Goal: Navigation & Orientation: Find specific page/section

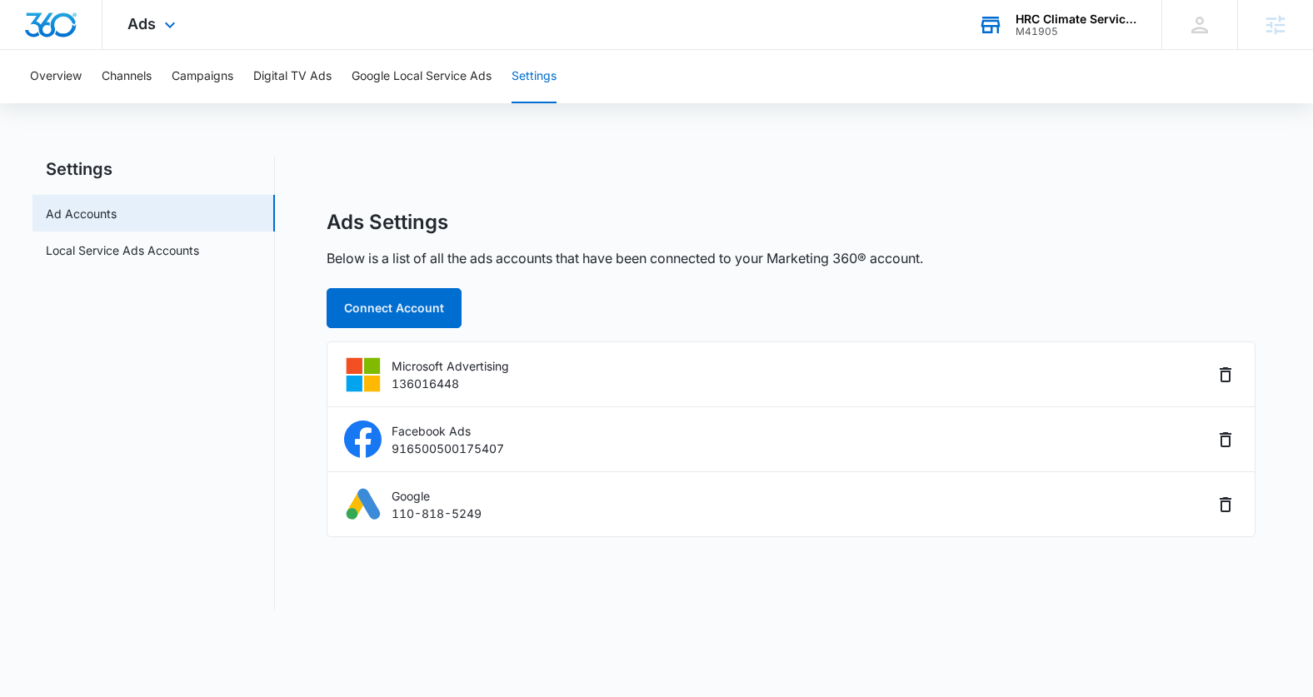
click at [1031, 27] on div "M41905" at bounding box center [1076, 32] width 122 height 12
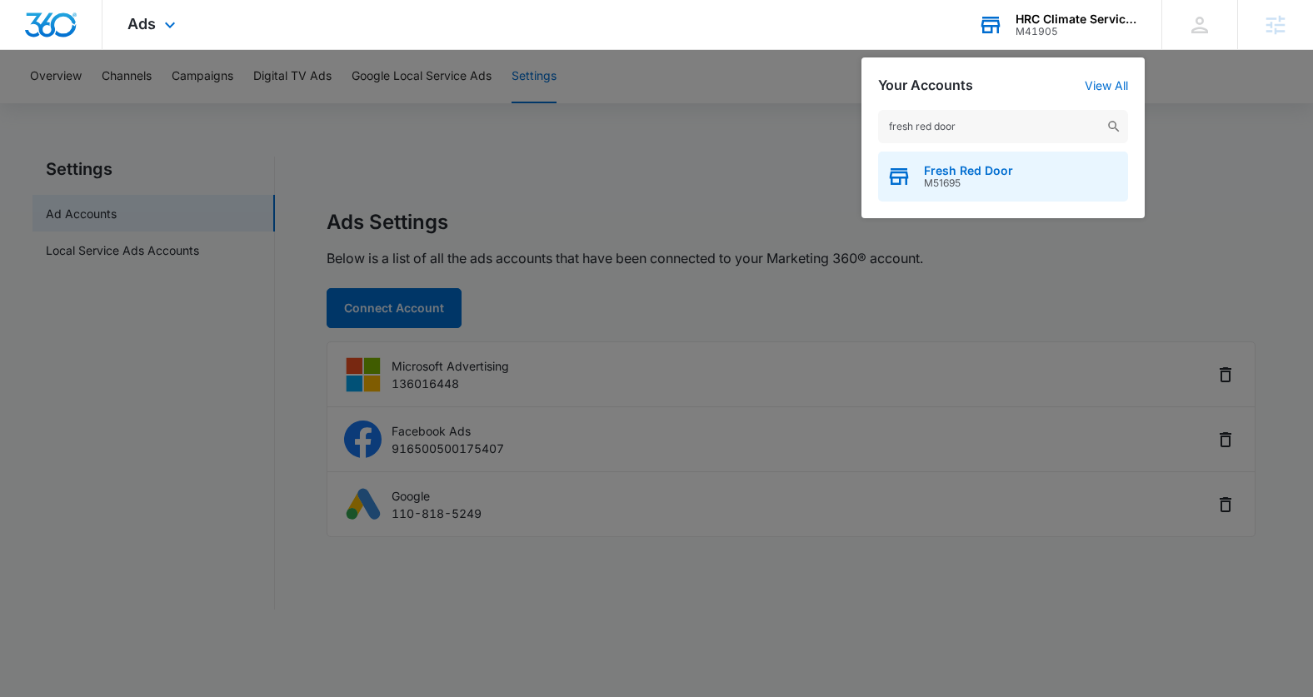
type input "fresh red door"
click at [959, 167] on span "Fresh Red Door" at bounding box center [968, 170] width 89 height 13
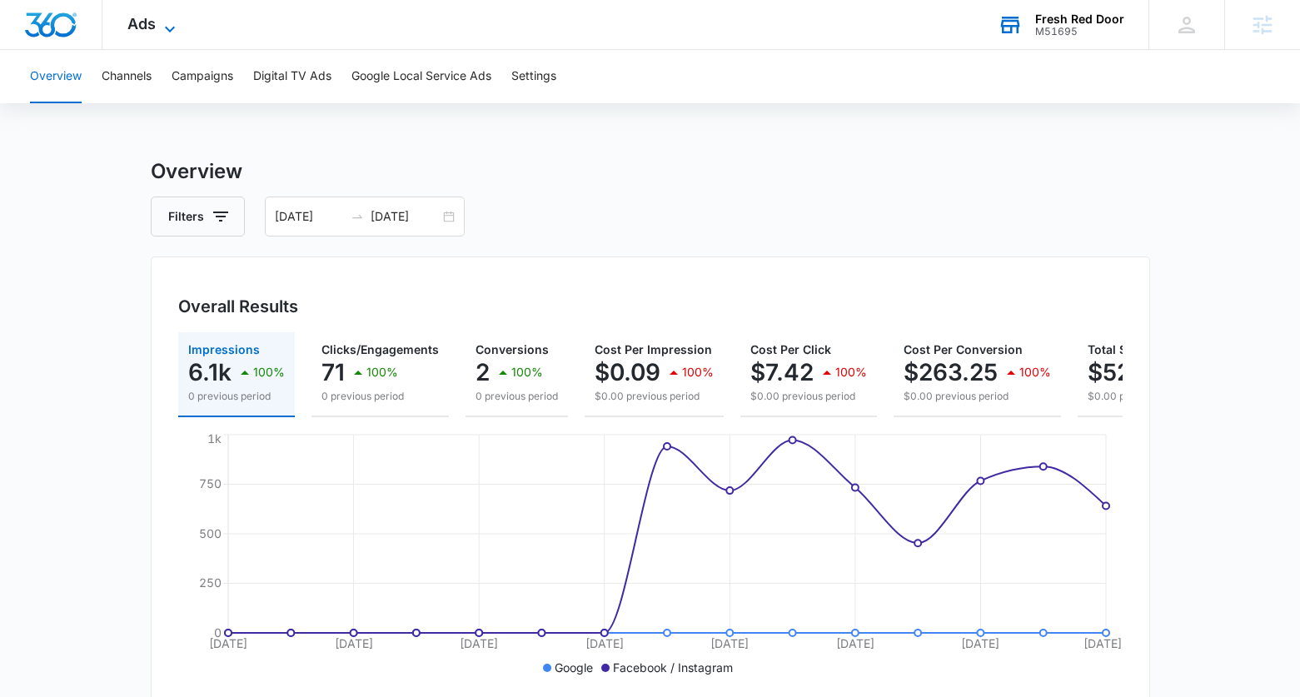
click at [149, 20] on span "Ads" at bounding box center [141, 23] width 28 height 17
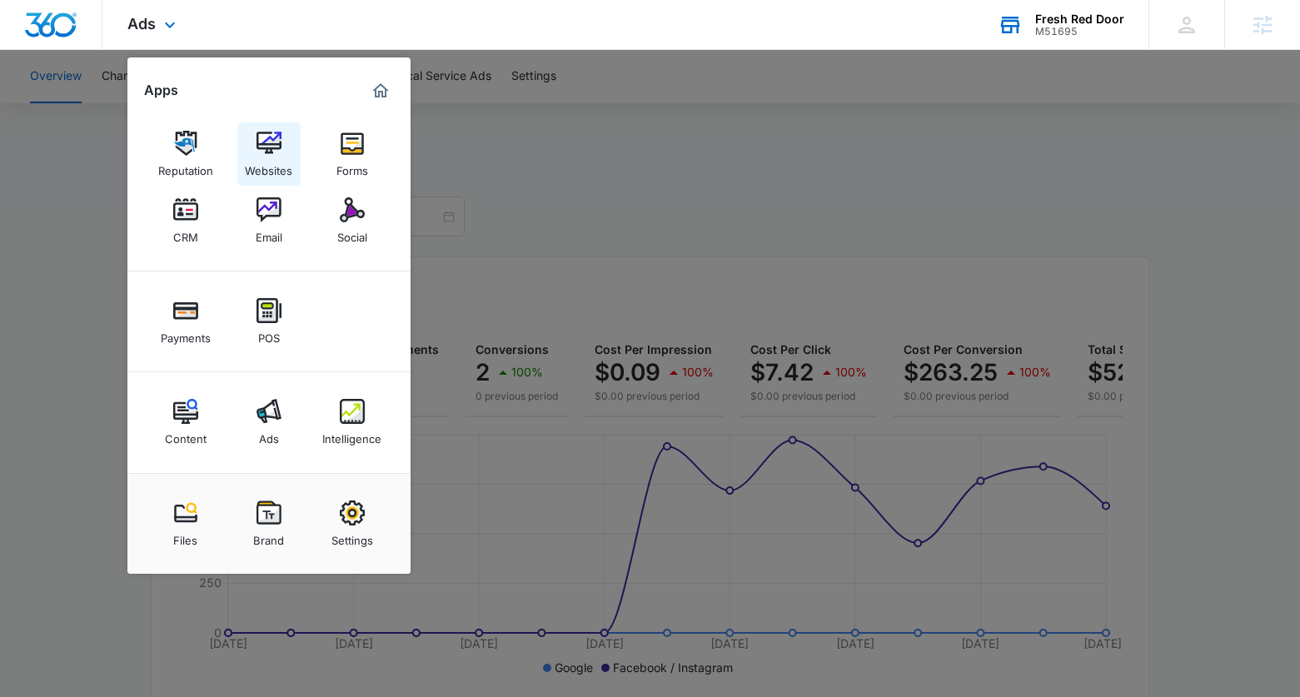
click at [280, 157] on div "Websites" at bounding box center [268, 167] width 47 height 22
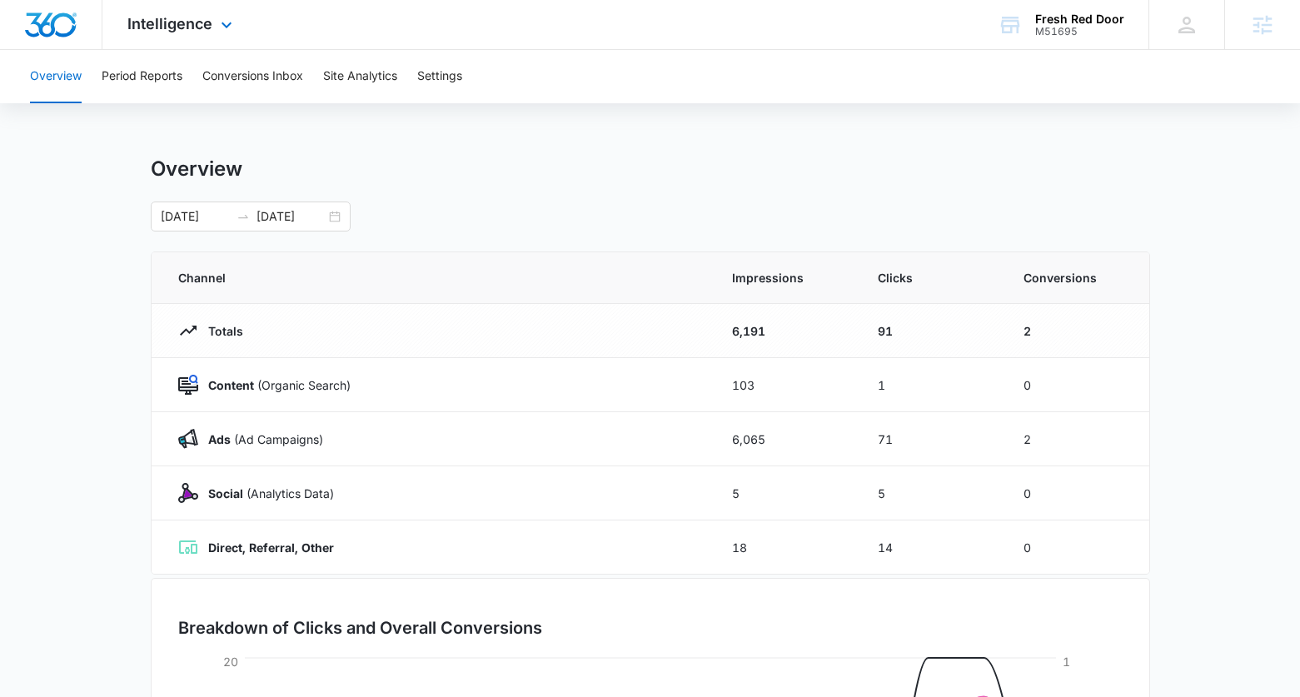
click at [213, 17] on div "Intelligence Apps Reputation Websites Forms CRM Email Social Payments POS Conte…" at bounding box center [181, 24] width 159 height 49
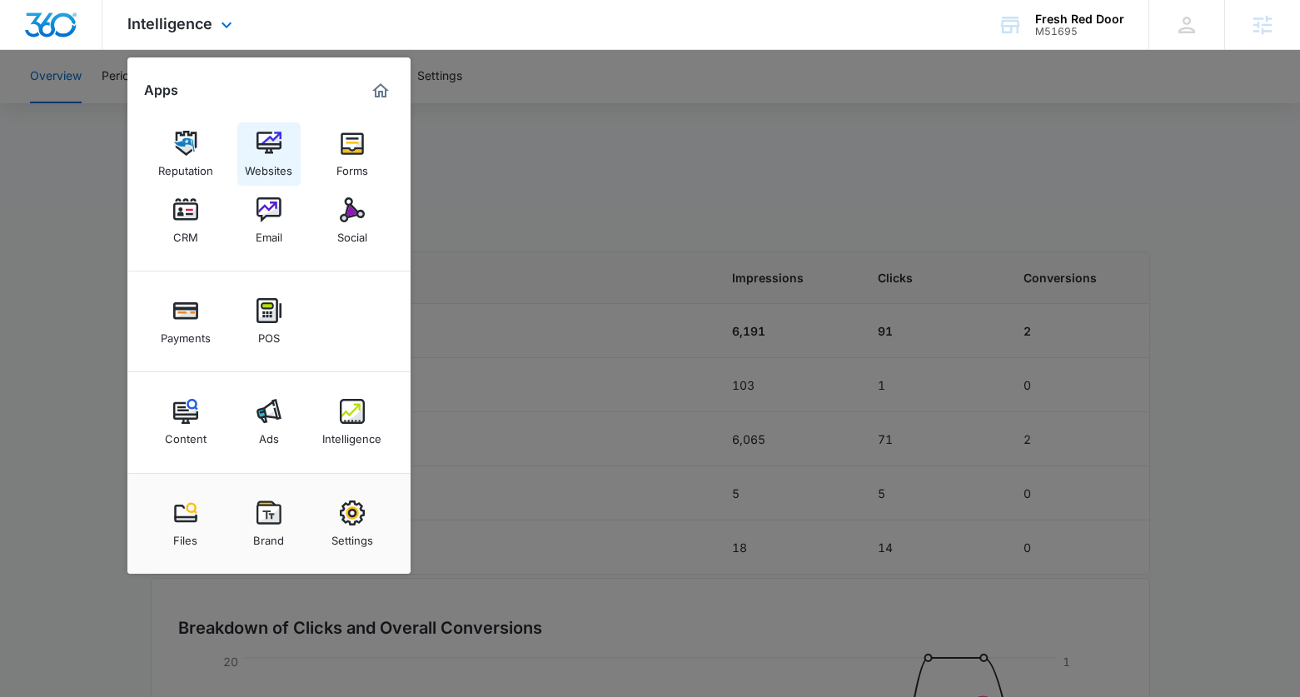
click at [267, 153] on img at bounding box center [269, 143] width 25 height 25
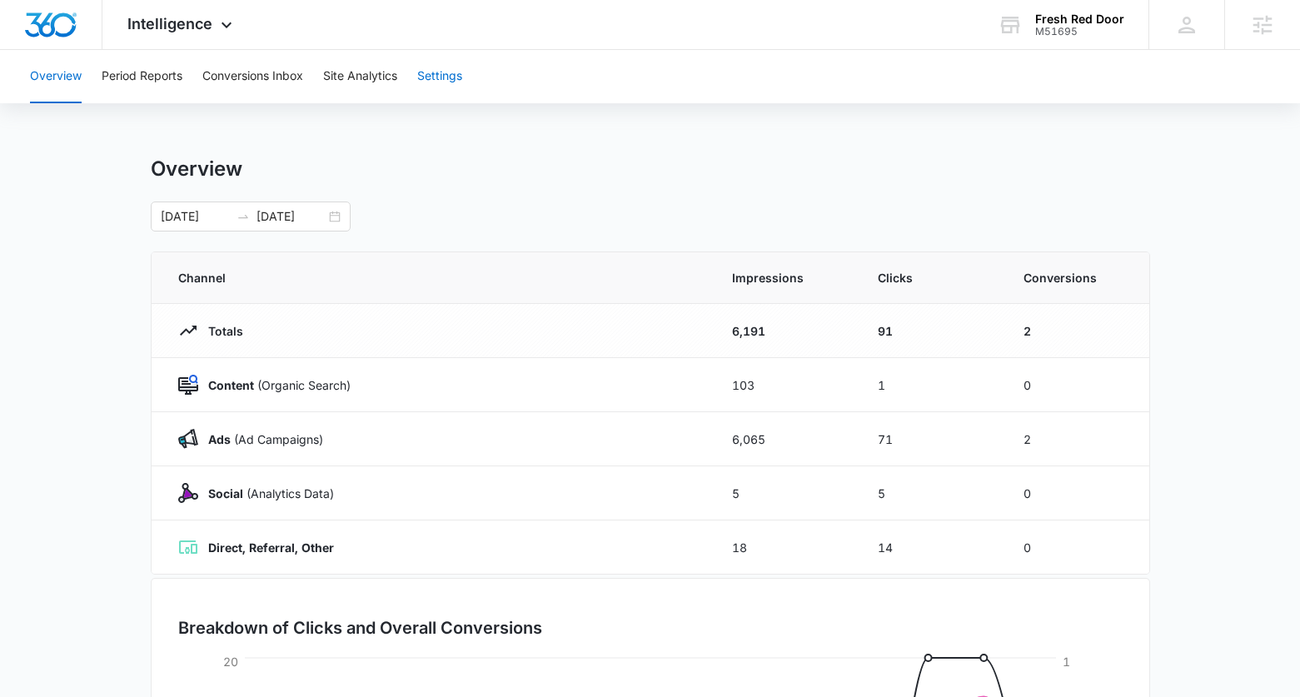
click at [439, 70] on button "Settings" at bounding box center [439, 76] width 45 height 53
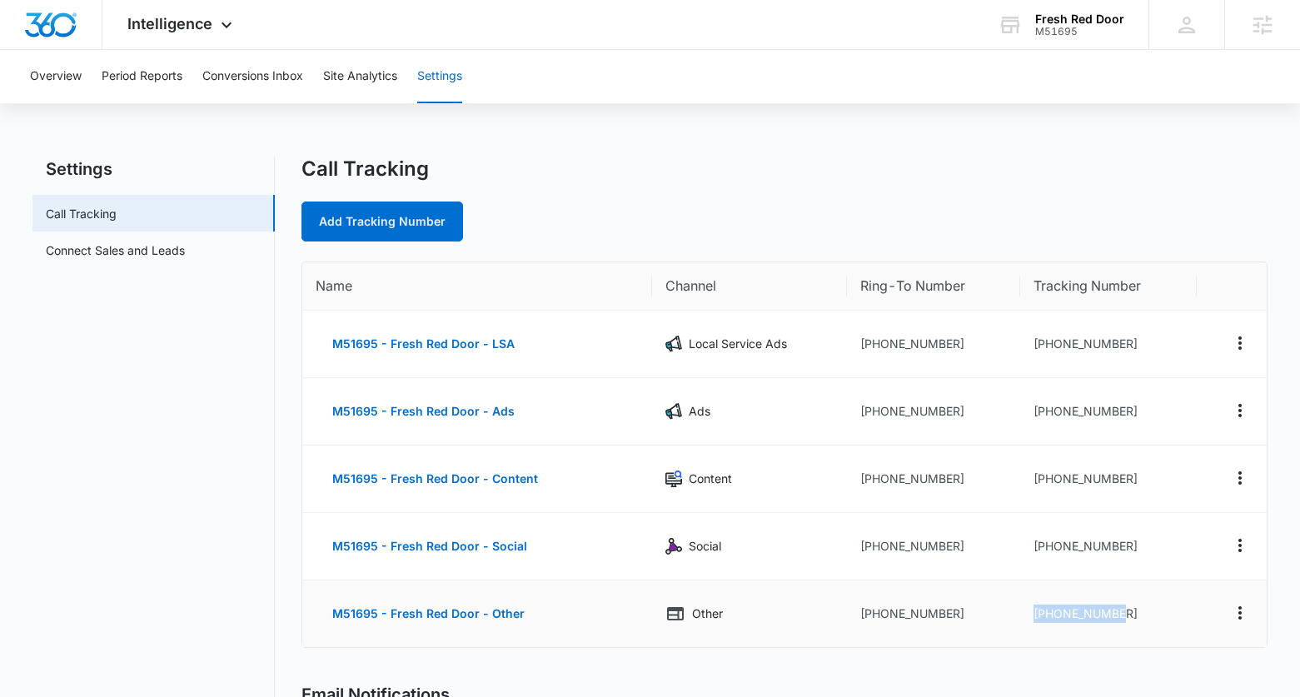
drag, startPoint x: 1126, startPoint y: 615, endPoint x: 1034, endPoint y: 617, distance: 92.5
click at [1034, 617] on td "+12245994897" at bounding box center [1108, 614] width 177 height 67
click at [178, 15] on span "Intelligence" at bounding box center [169, 23] width 85 height 17
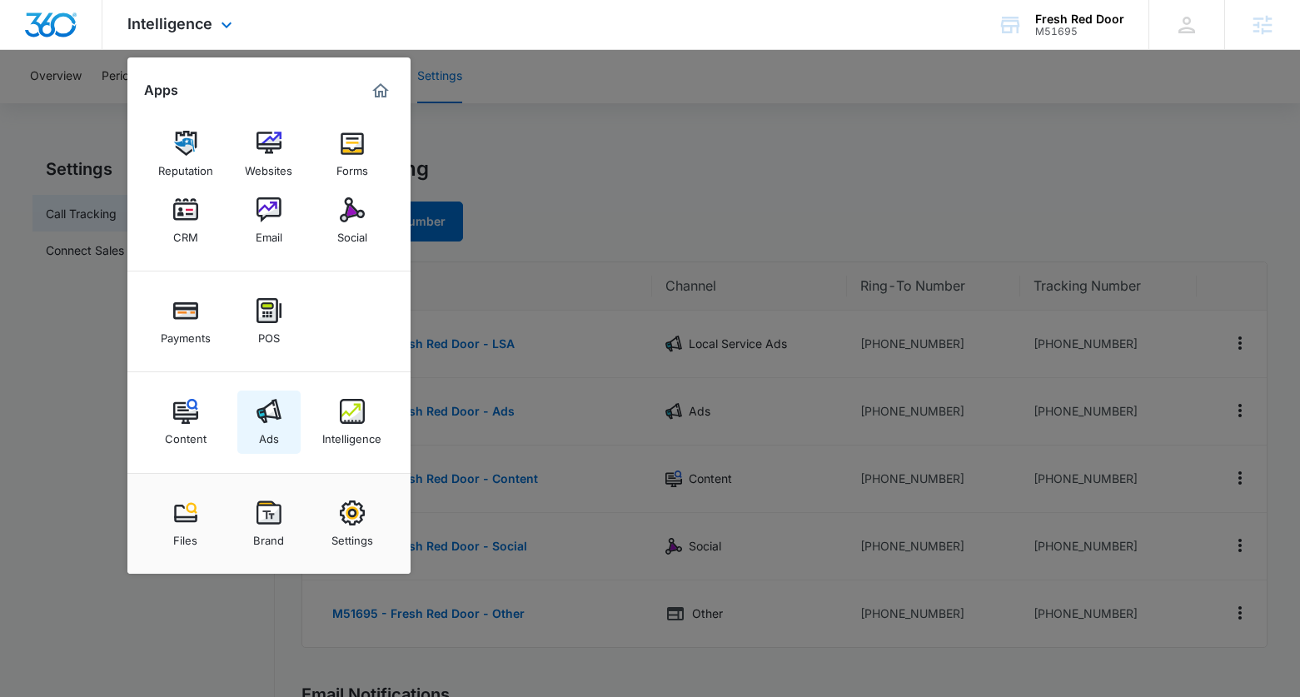
drag, startPoint x: 255, startPoint y: 417, endPoint x: 262, endPoint y: 410, distance: 10.0
click at [254, 417] on link "Ads" at bounding box center [268, 422] width 63 height 63
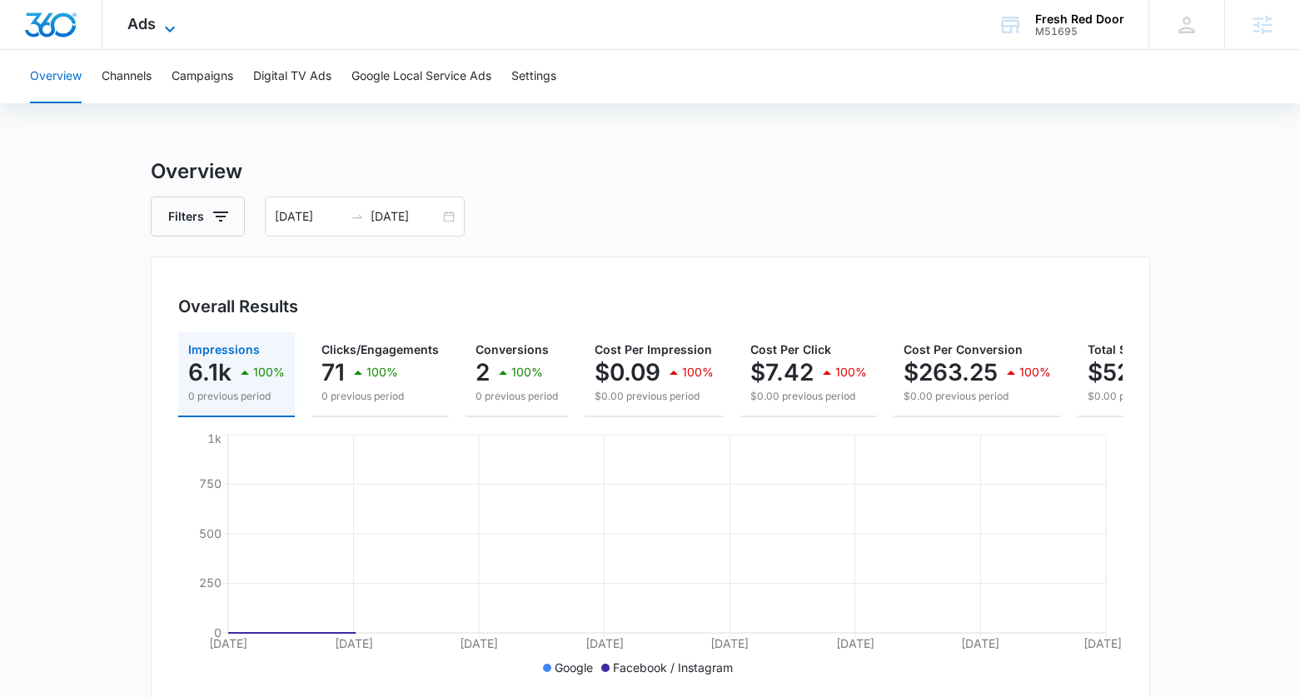
click at [147, 22] on span "Ads" at bounding box center [141, 23] width 28 height 17
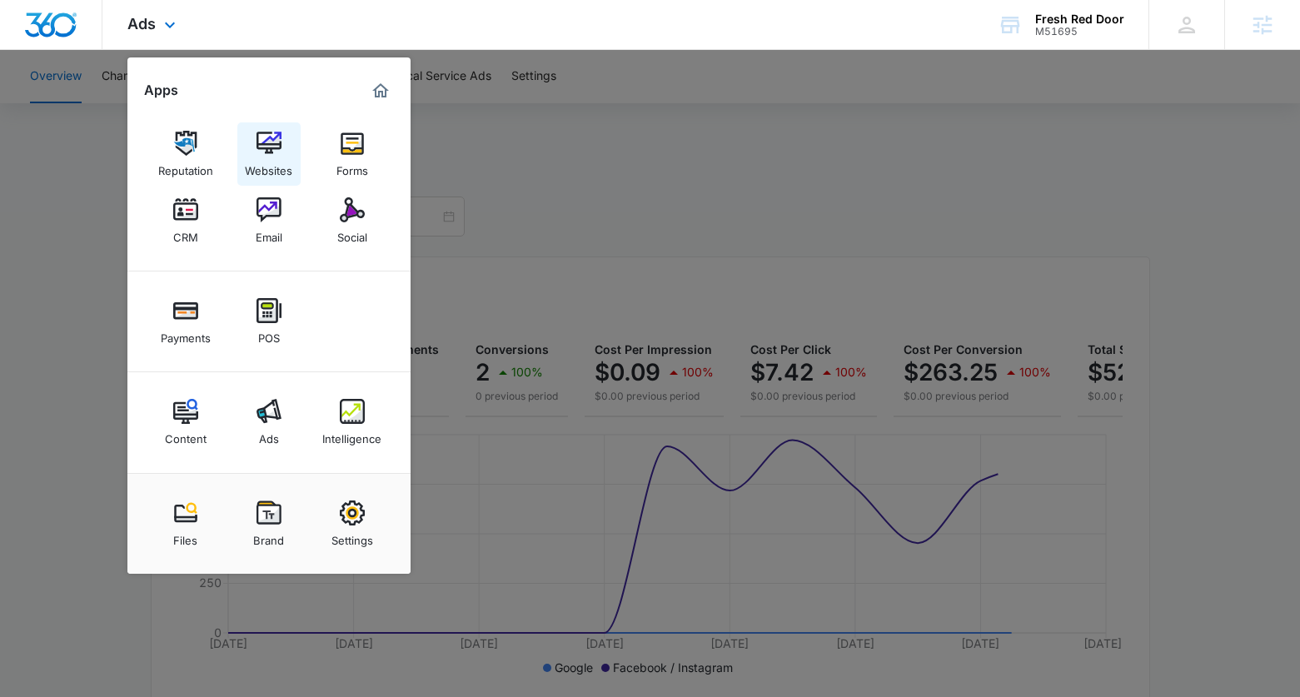
click at [248, 152] on link "Websites" at bounding box center [268, 153] width 63 height 63
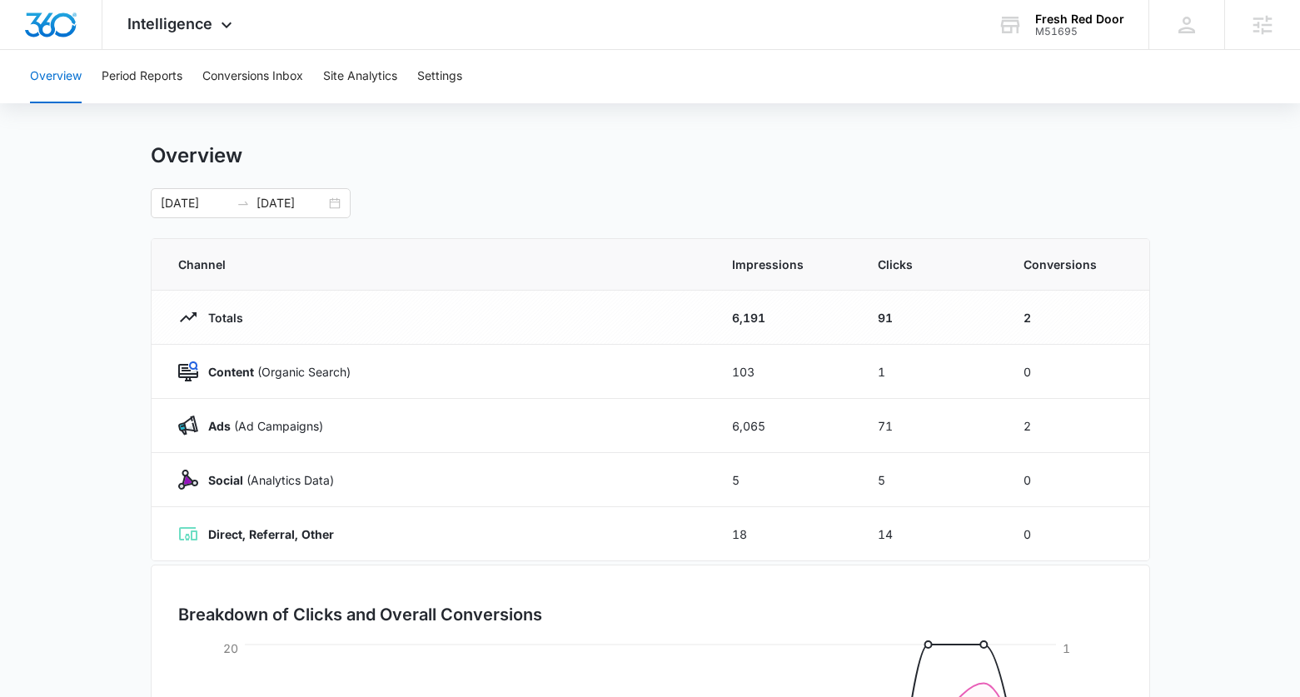
scroll to position [32, 0]
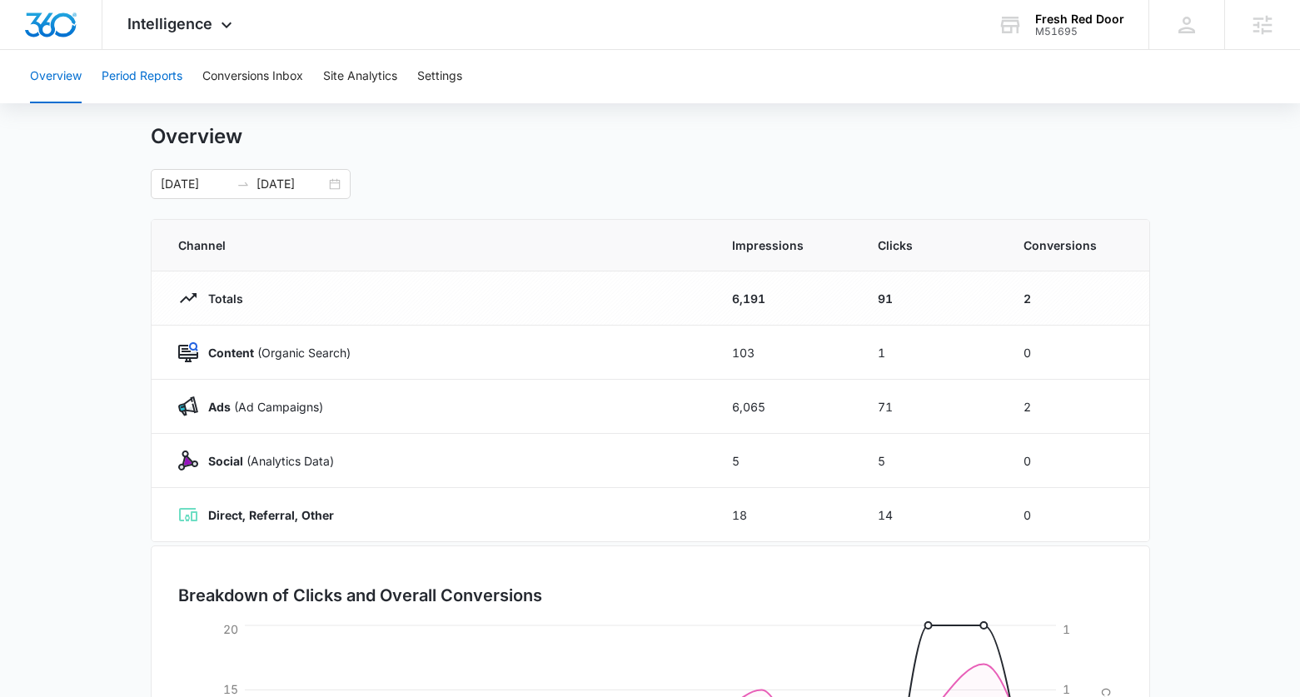
click at [154, 77] on button "Period Reports" at bounding box center [142, 76] width 81 height 53
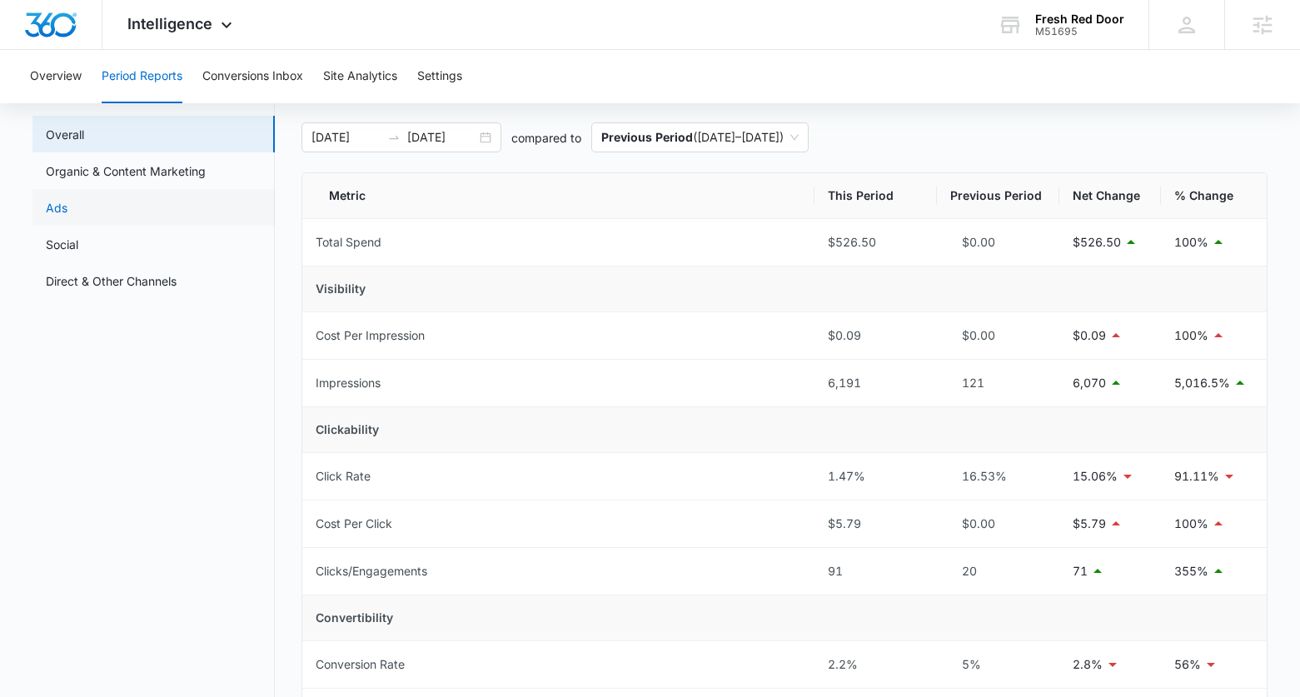
scroll to position [67, 0]
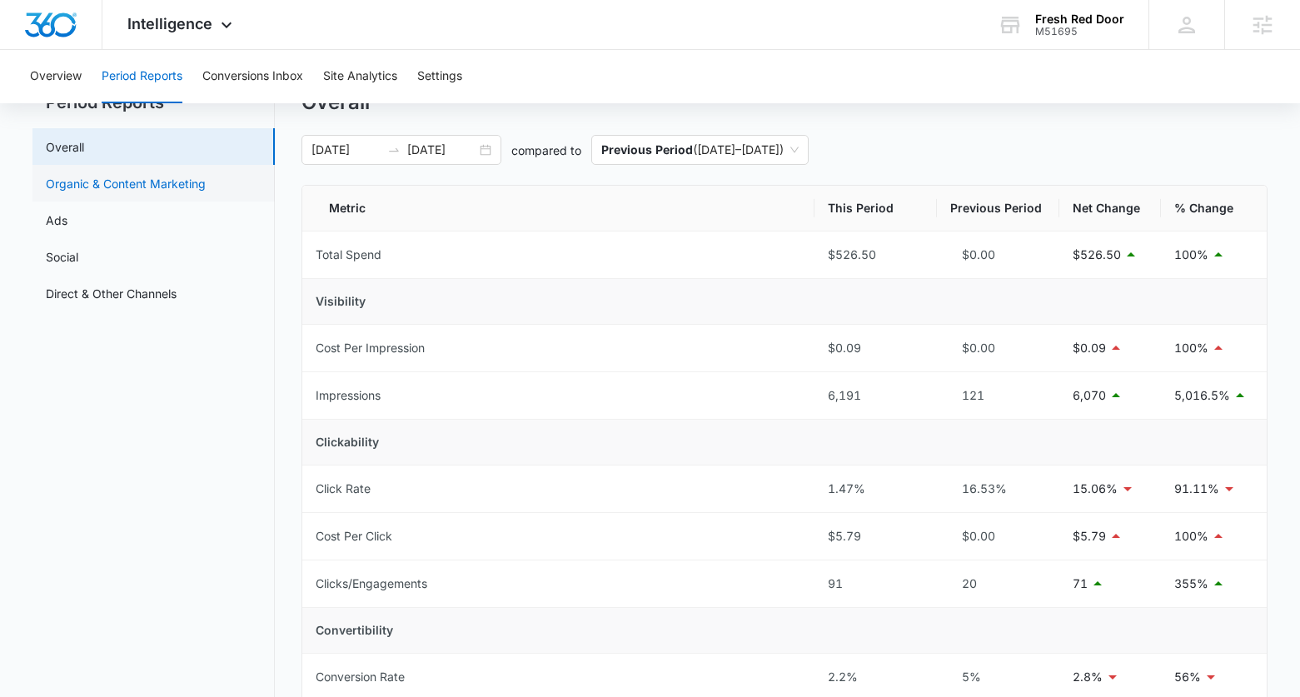
click at [81, 186] on link "Organic & Content Marketing" at bounding box center [126, 183] width 160 height 17
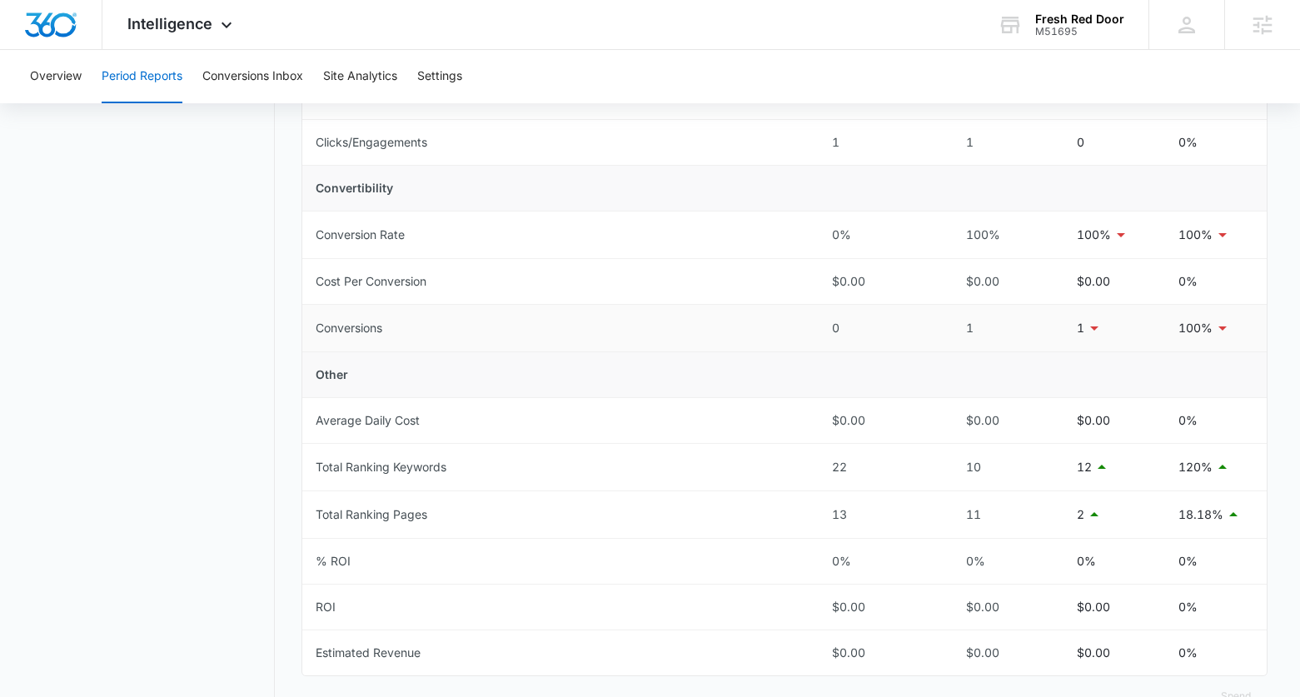
scroll to position [609, 0]
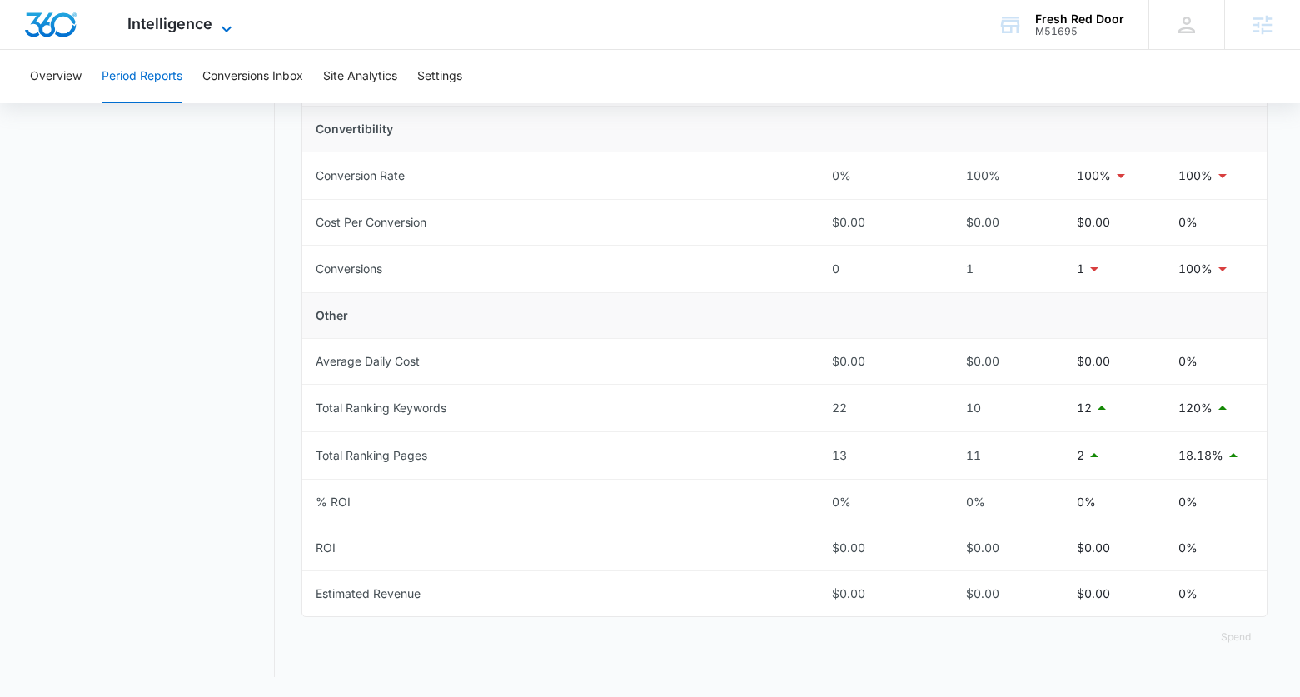
click at [191, 31] on span "Intelligence" at bounding box center [169, 23] width 85 height 17
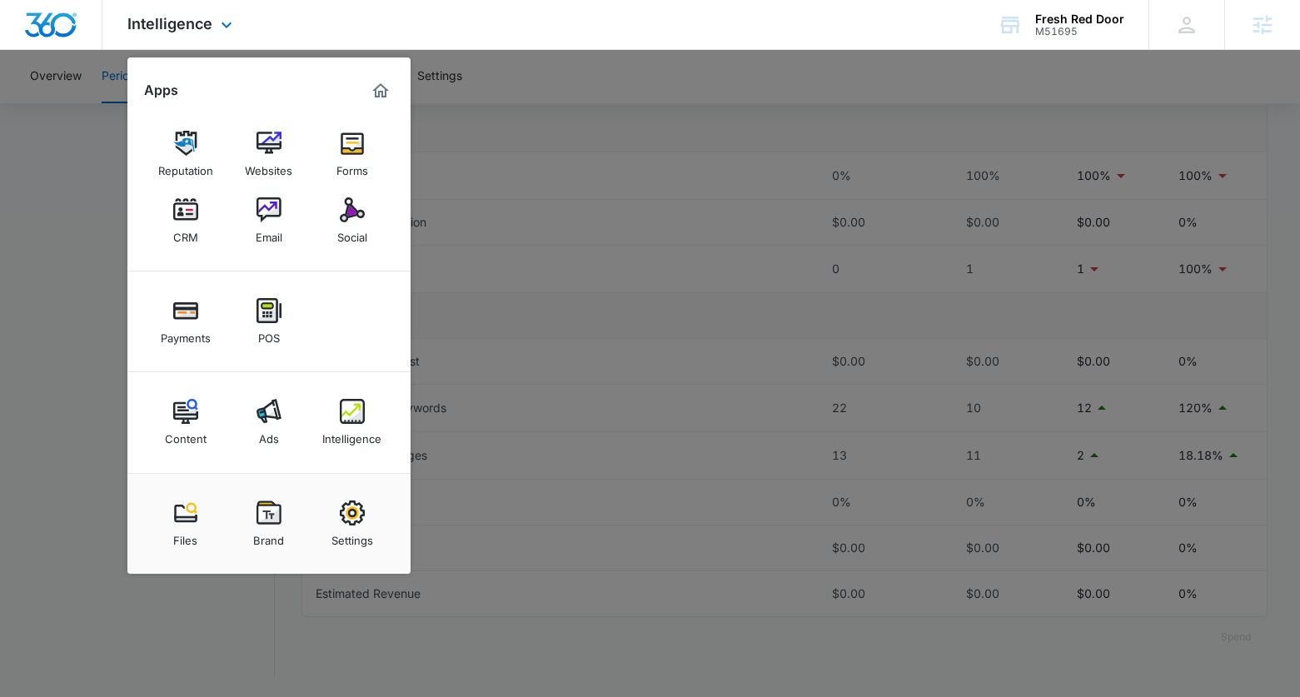
click at [521, 46] on div "Intelligence Apps Reputation Websites Forms CRM Email Social Payments POS Conte…" at bounding box center [650, 25] width 1300 height 50
click at [57, 178] on div at bounding box center [650, 348] width 1300 height 697
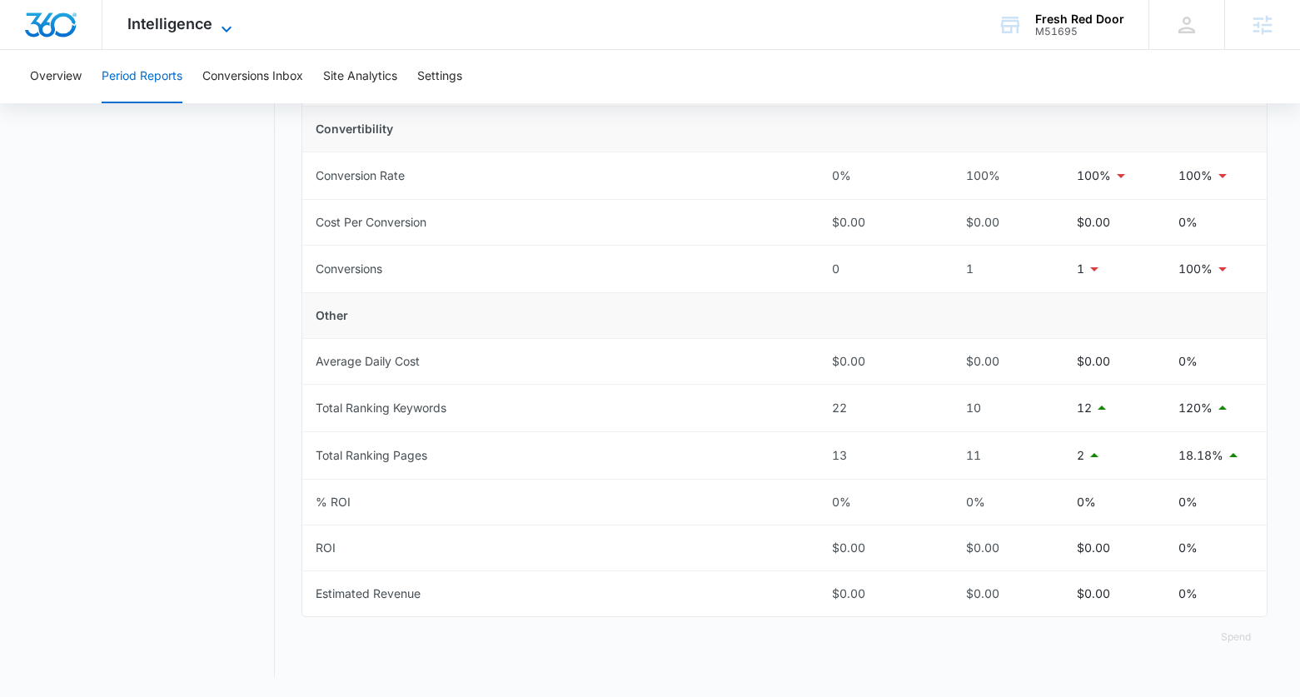
click at [172, 18] on span "Intelligence" at bounding box center [169, 23] width 85 height 17
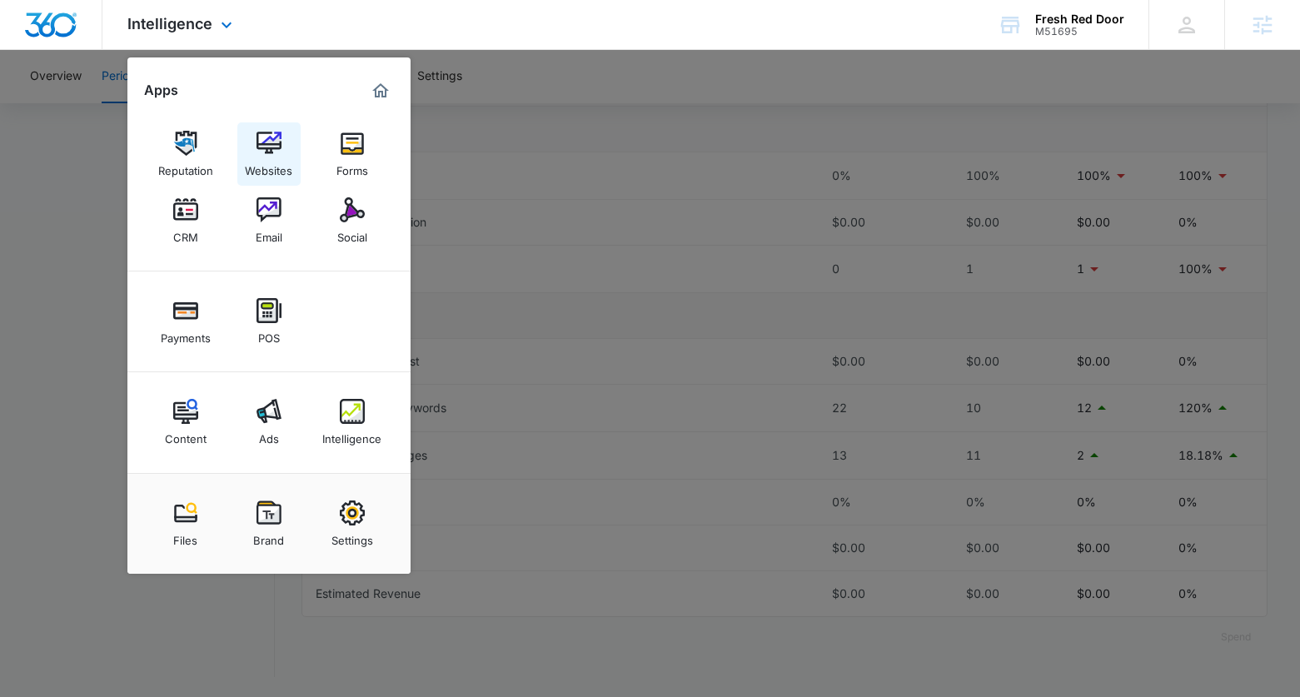
click at [277, 166] on div "Websites" at bounding box center [268, 167] width 47 height 22
